Goal: Task Accomplishment & Management: Manage account settings

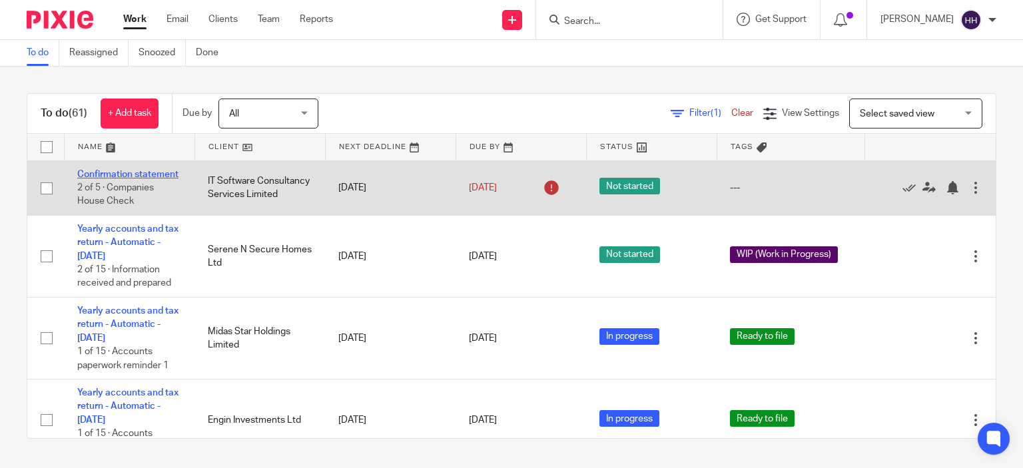
click at [109, 179] on link "Confirmation statement" at bounding box center [127, 174] width 101 height 9
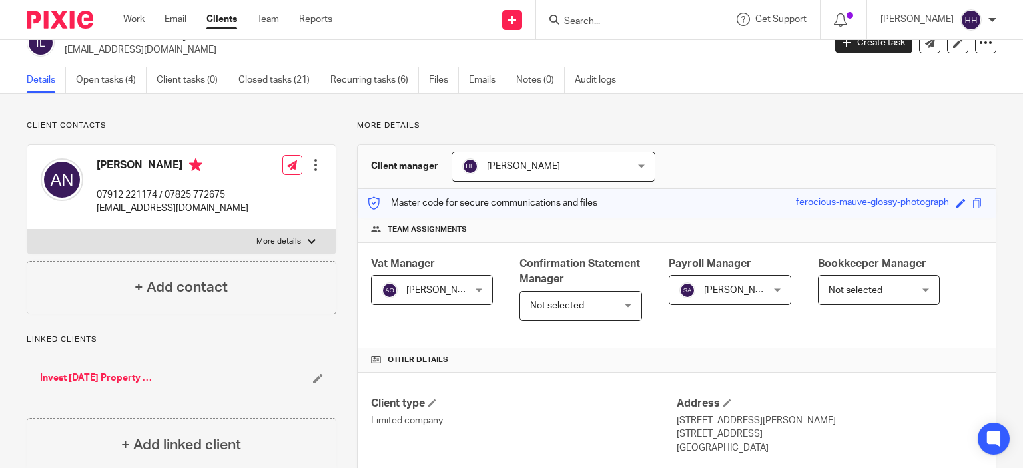
scroll to position [23, 0]
click at [121, 78] on link "Open tasks (4)" at bounding box center [111, 79] width 71 height 26
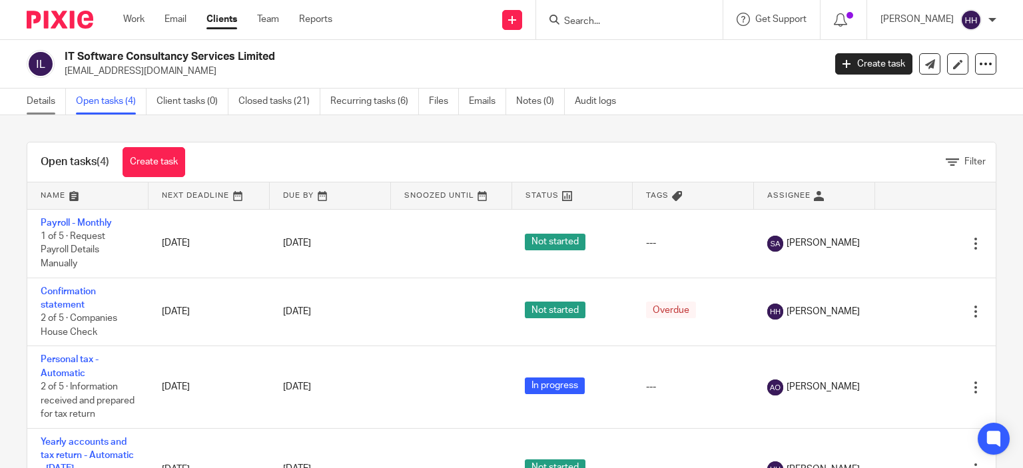
click at [47, 103] on link "Details" at bounding box center [46, 102] width 39 height 26
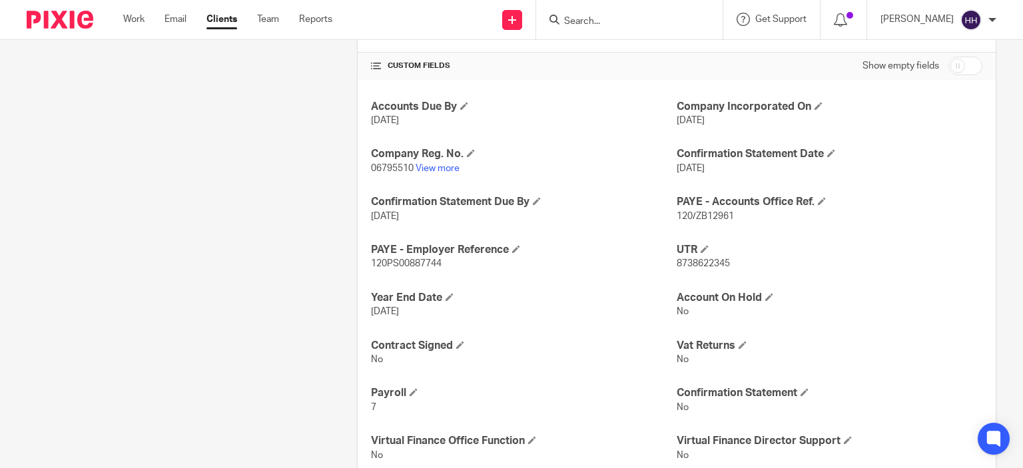
scroll to position [469, 0]
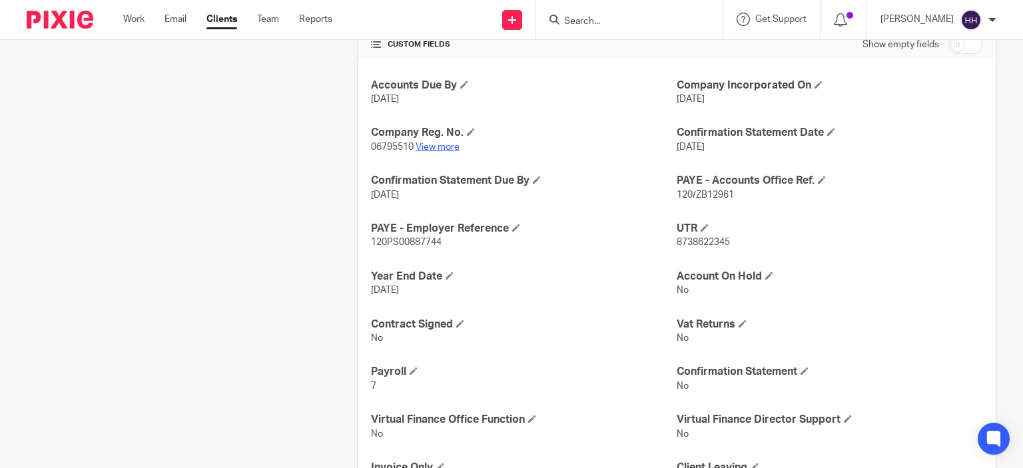
click at [434, 143] on link "View more" at bounding box center [438, 147] width 44 height 9
